Goal: Navigation & Orientation: Find specific page/section

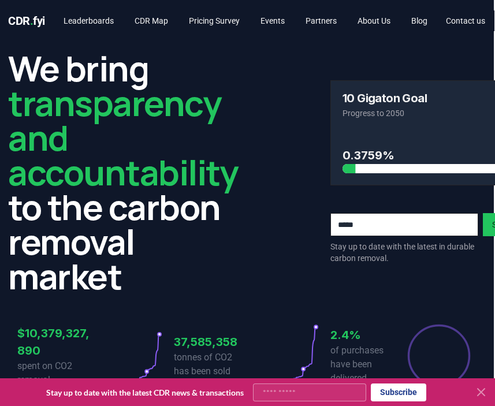
scroll to position [0, 1]
click at [154, 12] on link "CDR Map" at bounding box center [151, 20] width 52 height 21
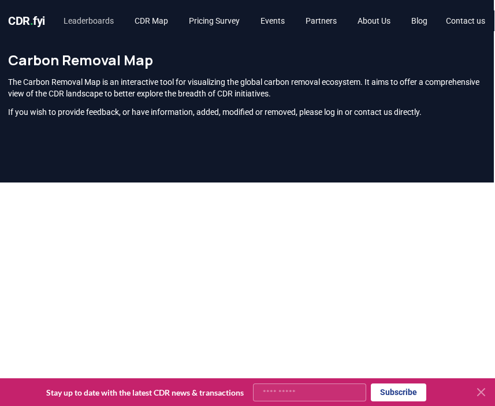
click at [110, 27] on link "Leaderboards" at bounding box center [88, 20] width 69 height 21
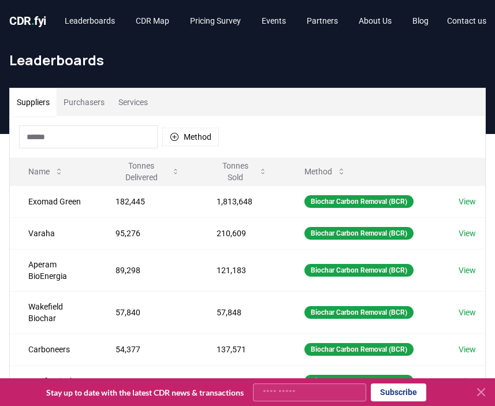
click at [94, 99] on button "Purchasers" at bounding box center [84, 102] width 55 height 28
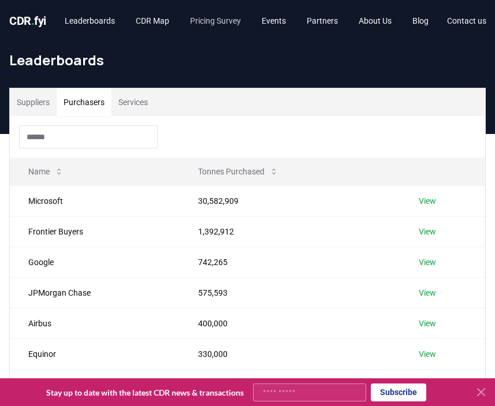
click at [245, 22] on link "Pricing Survey" at bounding box center [215, 20] width 69 height 21
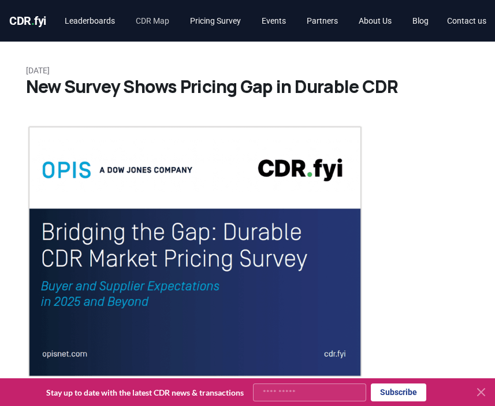
click at [169, 15] on link "CDR Map" at bounding box center [152, 20] width 52 height 21
